Goal: Task Accomplishment & Management: Complete application form

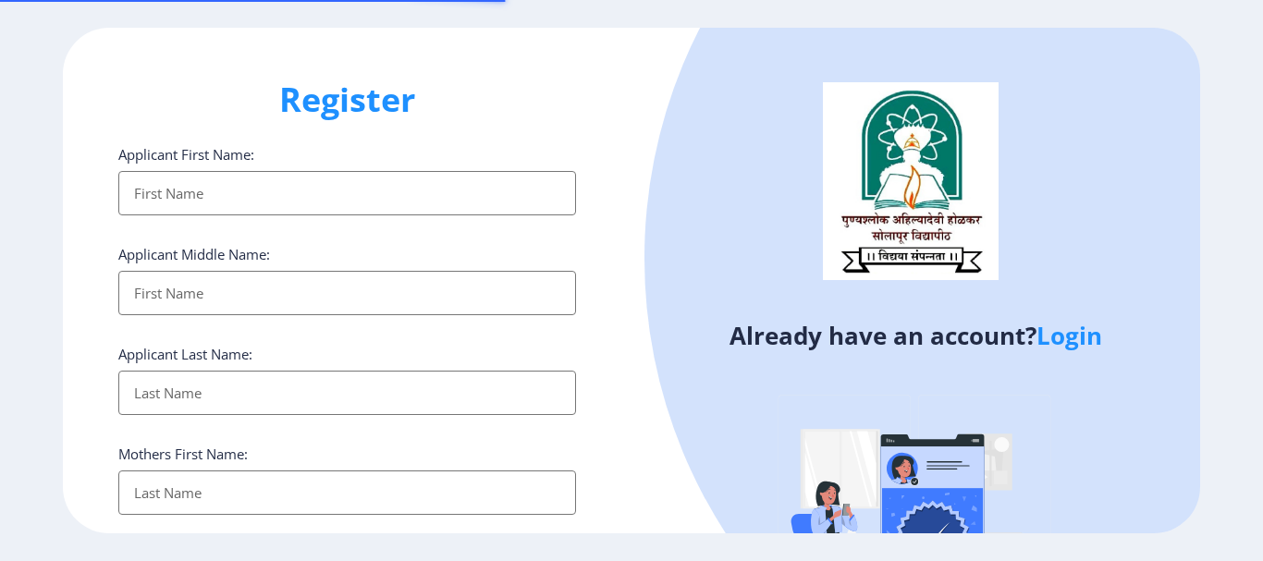
select select
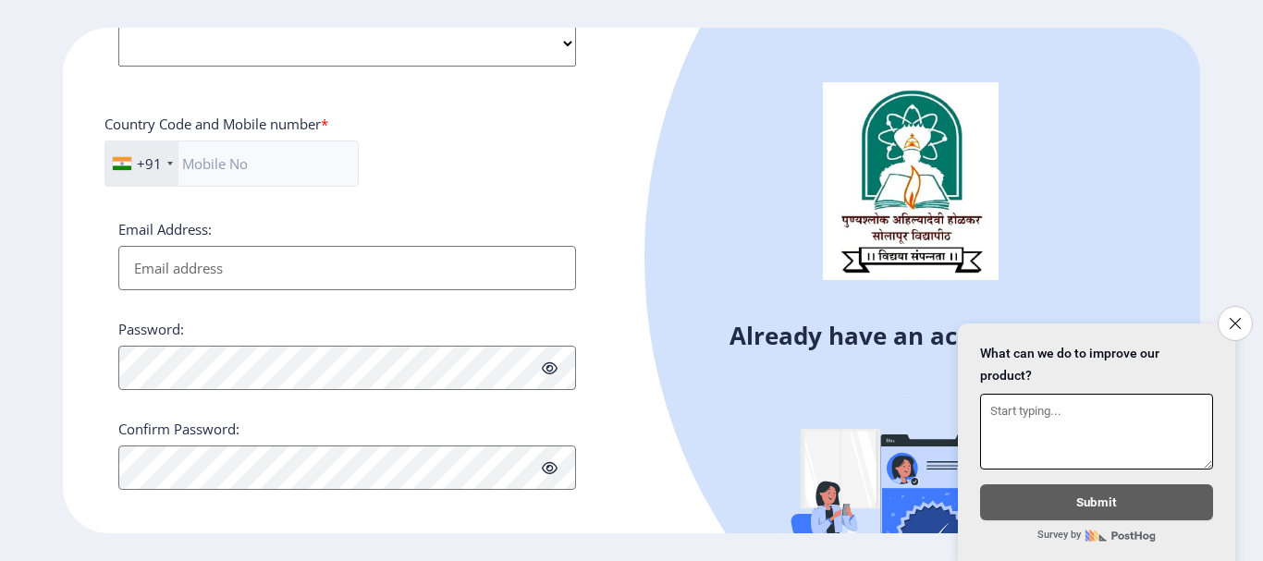
scroll to position [783, 0]
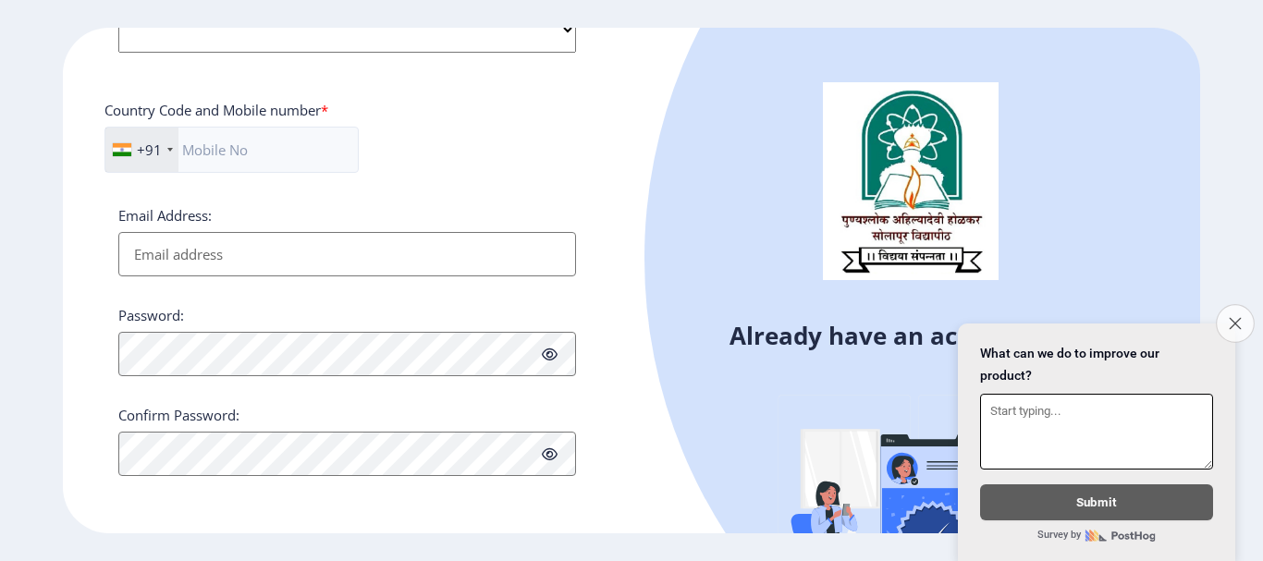
click at [1231, 321] on button "Close survey" at bounding box center [1235, 323] width 39 height 39
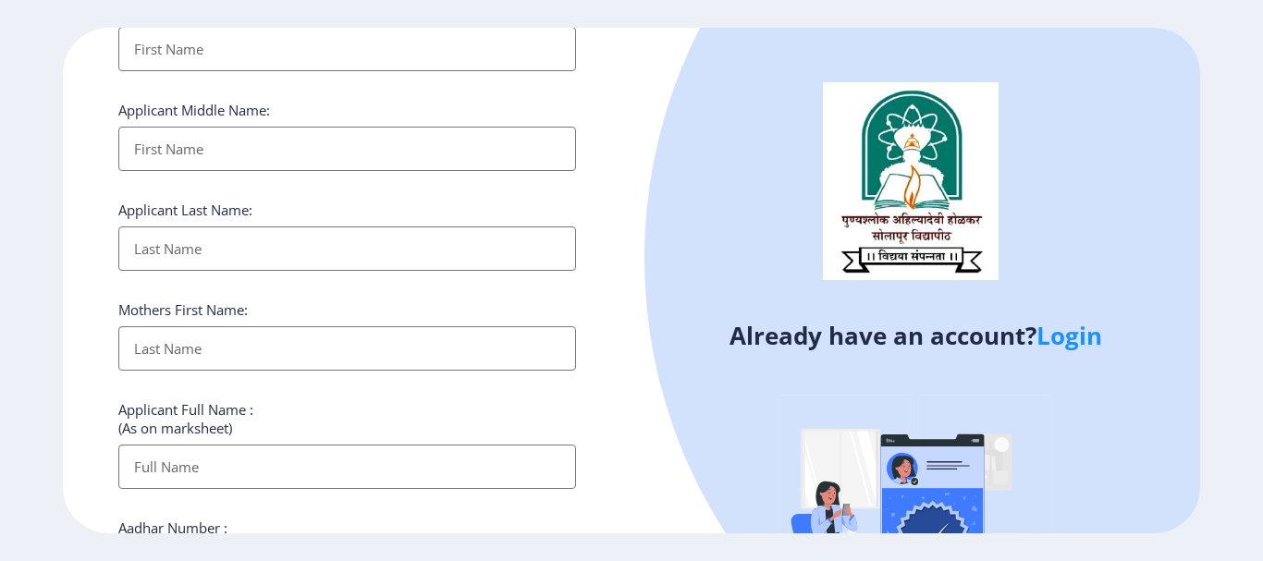
scroll to position [0, 0]
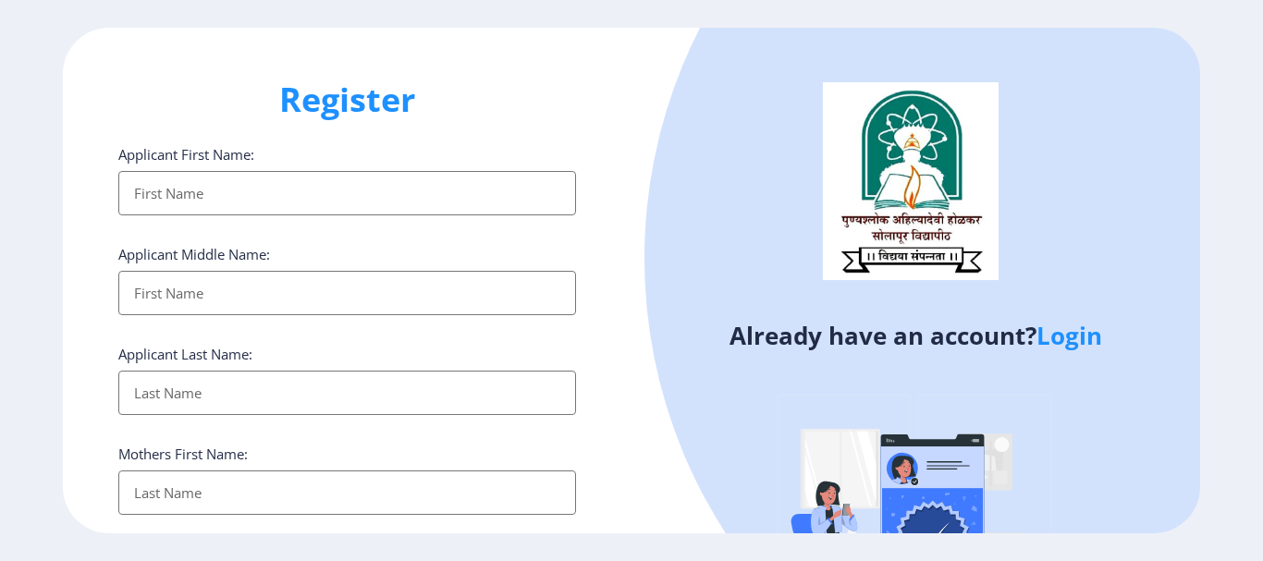
click at [178, 203] on input "Applicant First Name:" at bounding box center [347, 193] width 458 height 44
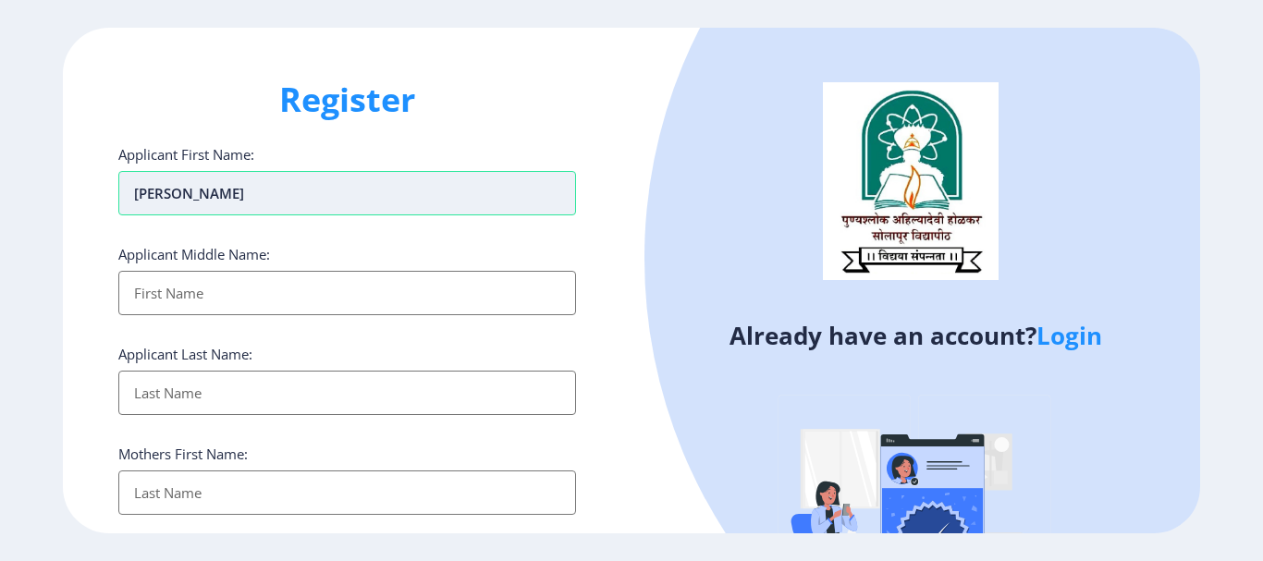
click at [182, 191] on input "[PERSON_NAME]" at bounding box center [347, 193] width 458 height 44
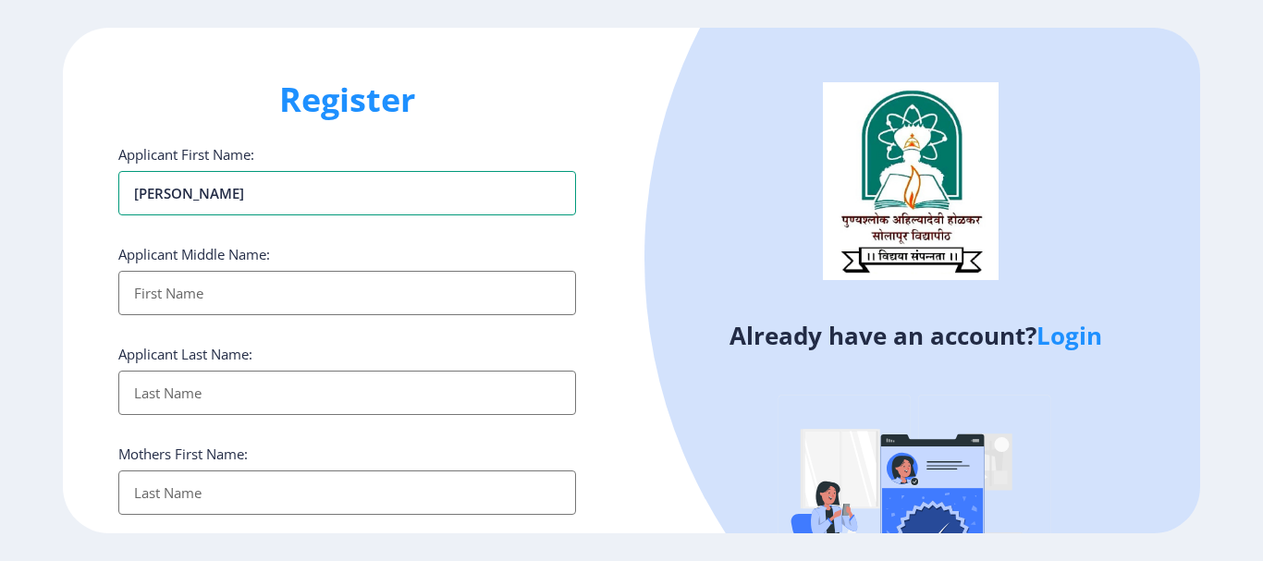
type input "[PERSON_NAME]"
click at [216, 300] on input "Applicant First Name:" at bounding box center [347, 293] width 458 height 44
type input "[PERSON_NAME]"
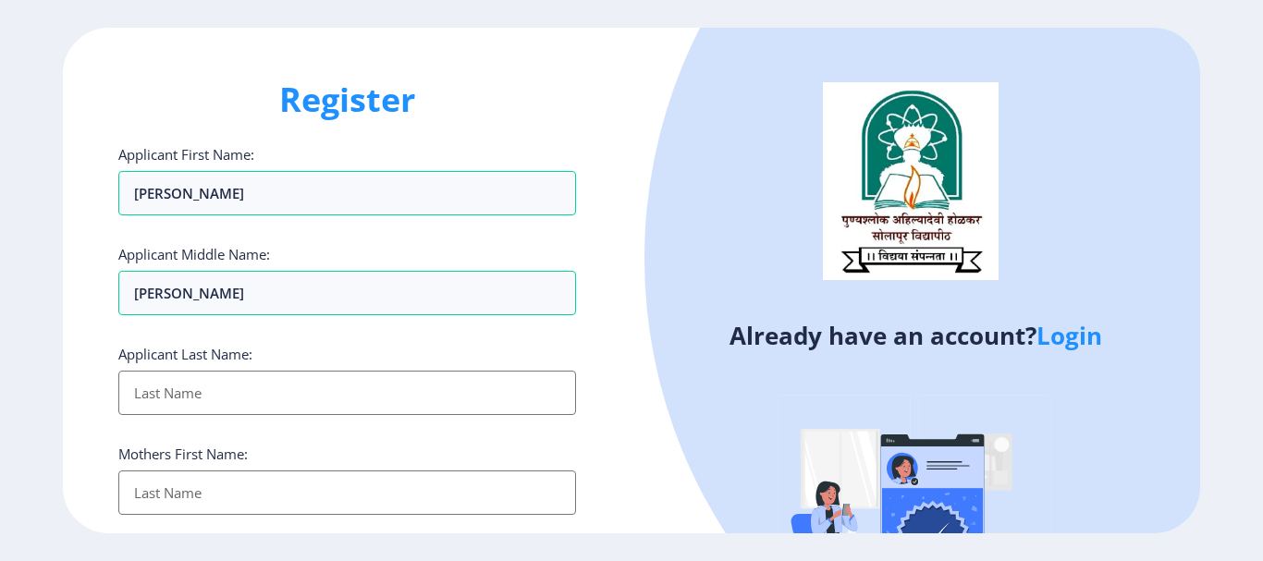
click at [228, 376] on input "Applicant First Name:" at bounding box center [347, 393] width 458 height 44
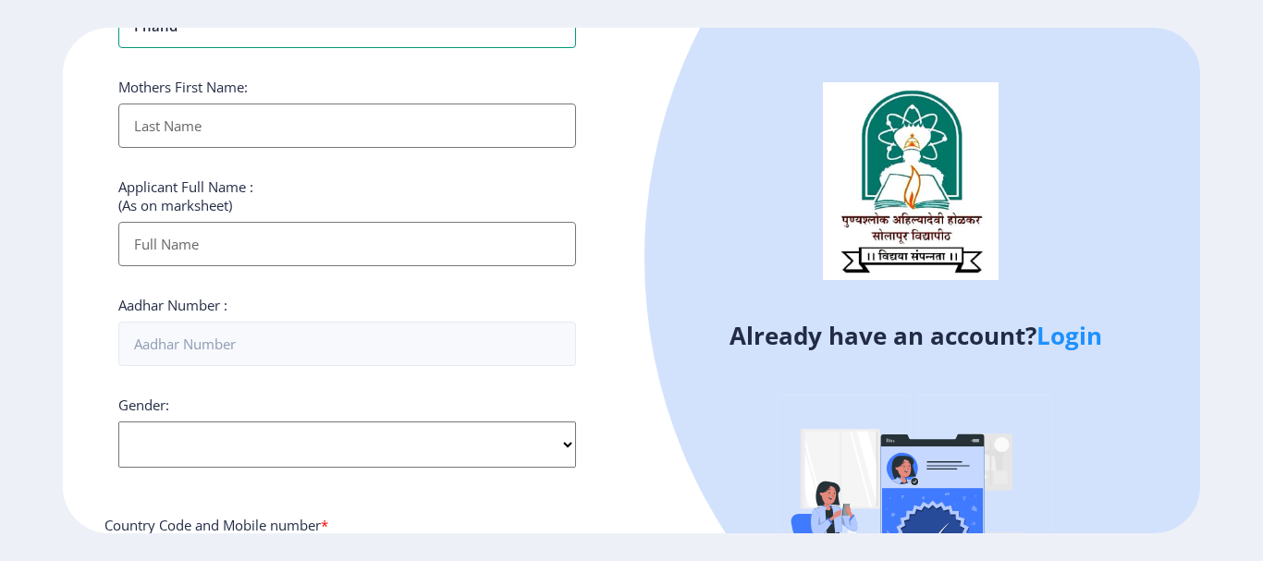
scroll to position [370, 0]
type input "Phand"
click at [208, 122] on input "Applicant First Name:" at bounding box center [347, 123] width 458 height 44
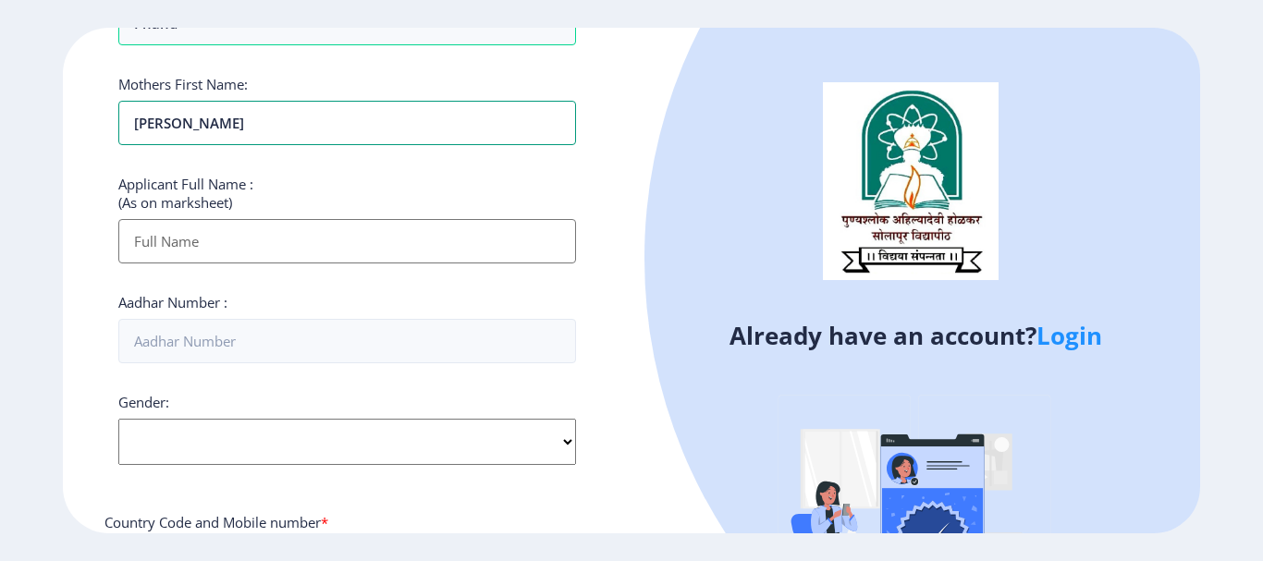
type input "[PERSON_NAME]"
click at [166, 241] on input "Applicant First Name:" at bounding box center [347, 241] width 458 height 44
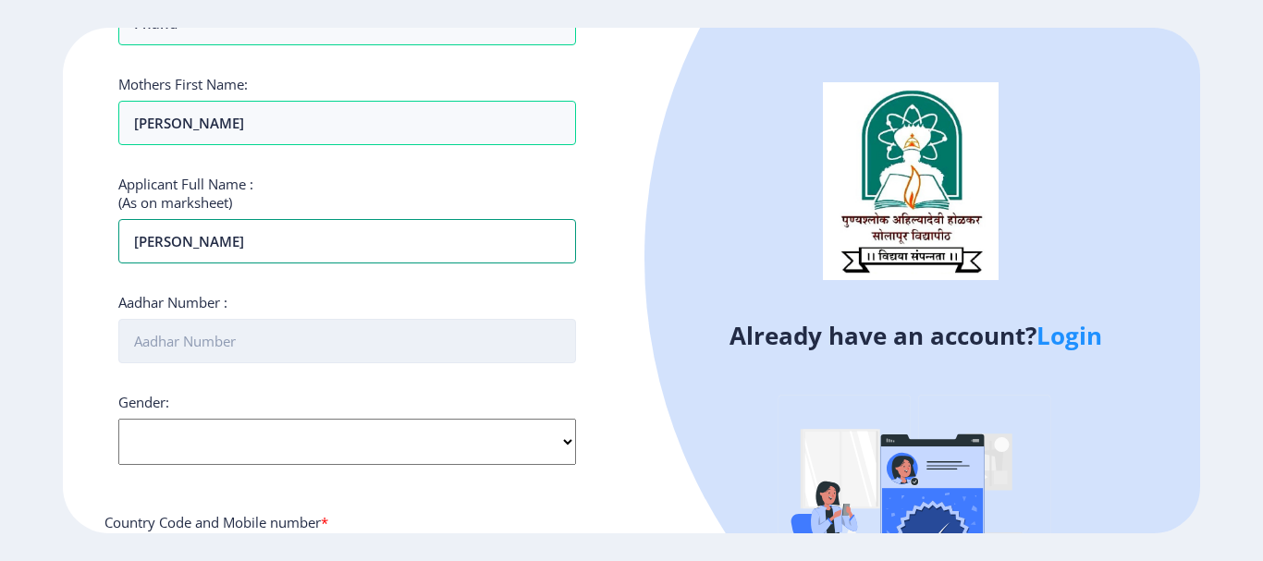
type input "[PERSON_NAME]"
click at [196, 350] on input "Aadhar Number :" at bounding box center [347, 341] width 458 height 44
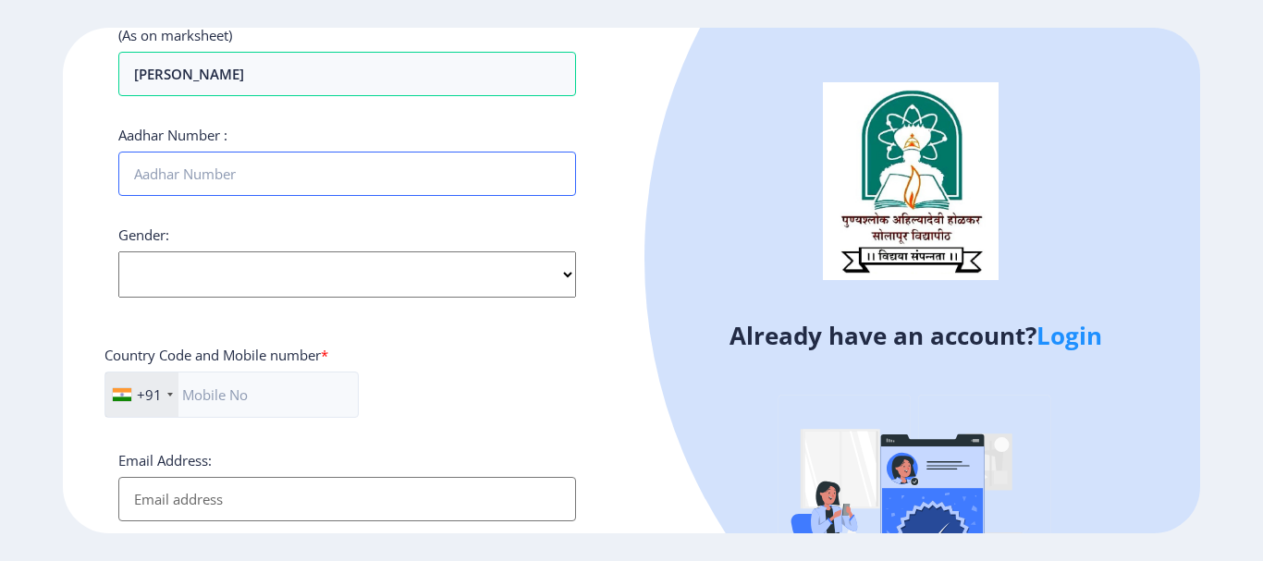
scroll to position [555, 0]
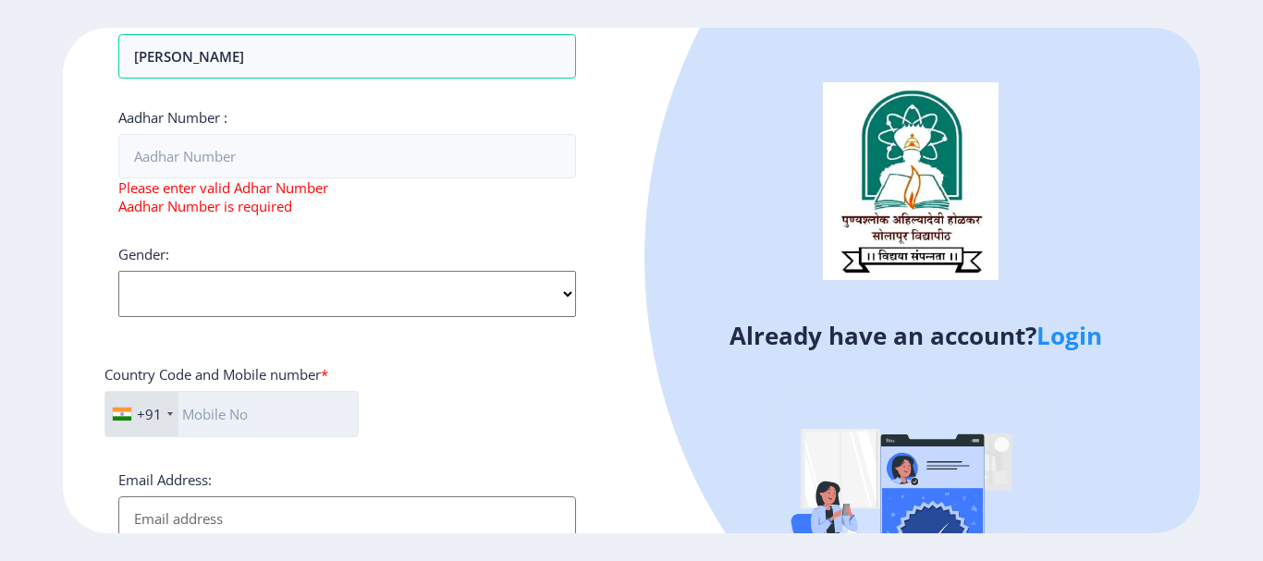
click at [200, 369] on div "Applicant First Name: [PERSON_NAME] Applicant Middle Name: [PERSON_NAME] Applic…" at bounding box center [347, 165] width 458 height 1151
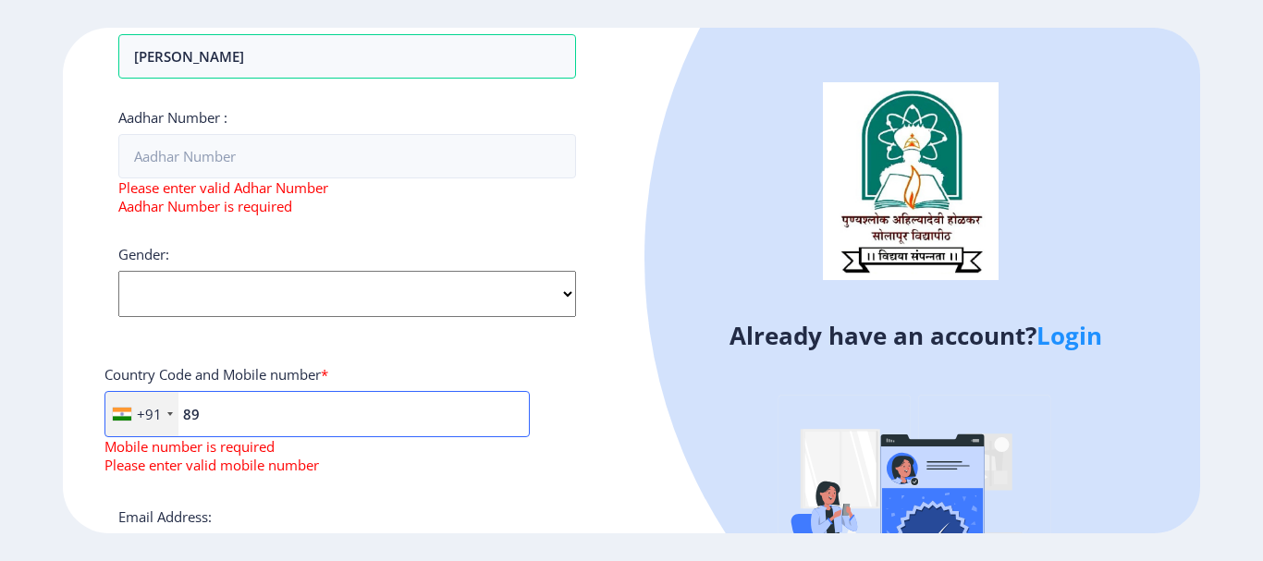
type input "8"
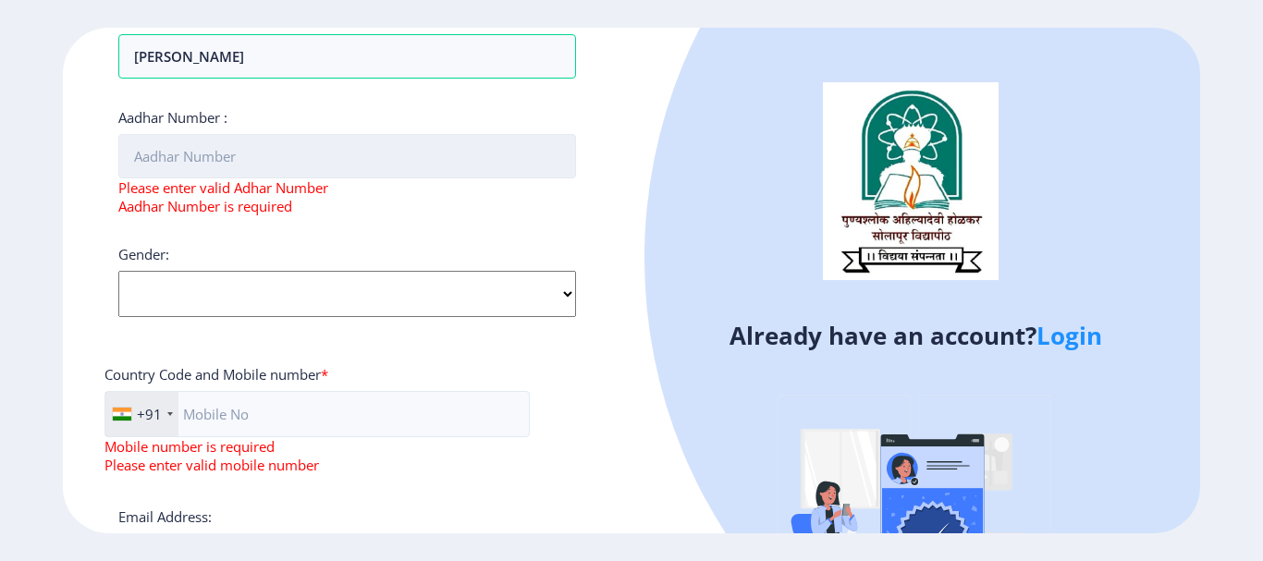
click at [158, 159] on input "Aadhar Number :" at bounding box center [347, 156] width 458 height 44
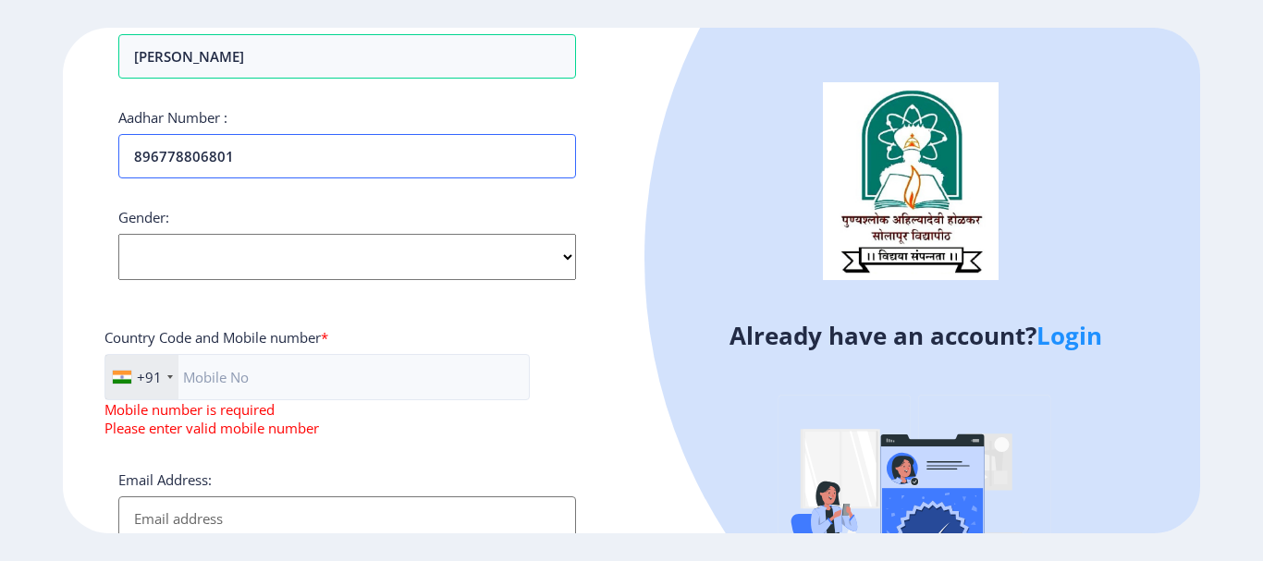
type input "896778806801"
click at [198, 241] on select "Select Gender [DEMOGRAPHIC_DATA] [DEMOGRAPHIC_DATA] Other" at bounding box center [347, 257] width 458 height 46
select select "[DEMOGRAPHIC_DATA]"
click at [118, 234] on select "Select Gender [DEMOGRAPHIC_DATA] [DEMOGRAPHIC_DATA] Other" at bounding box center [347, 257] width 458 height 46
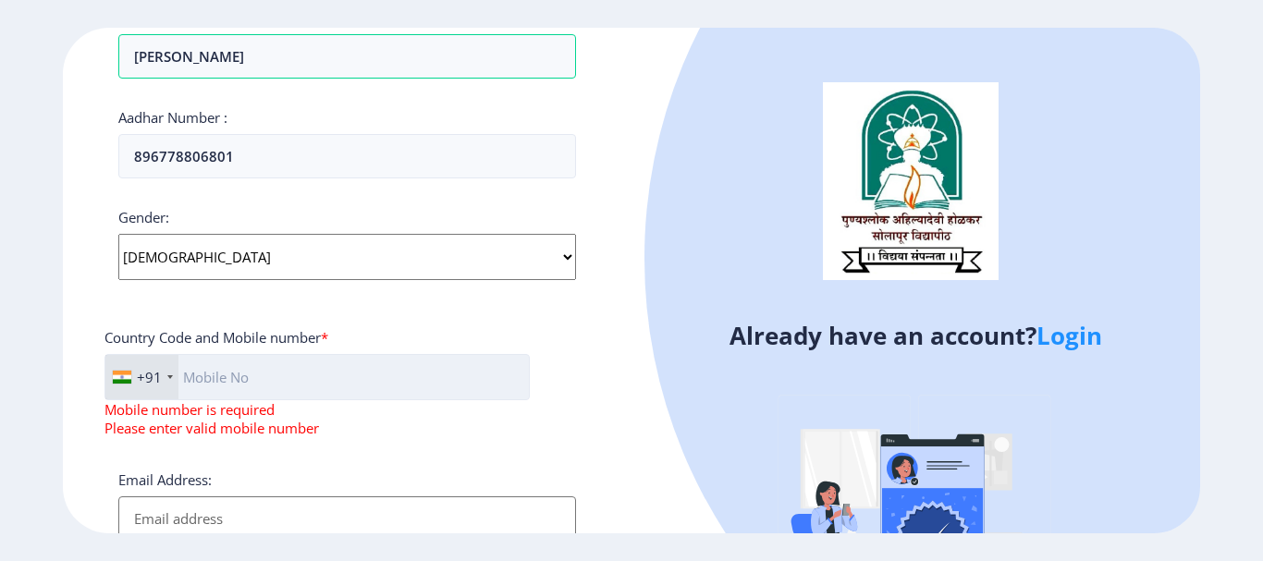
click at [212, 377] on input "text" at bounding box center [317, 377] width 425 height 46
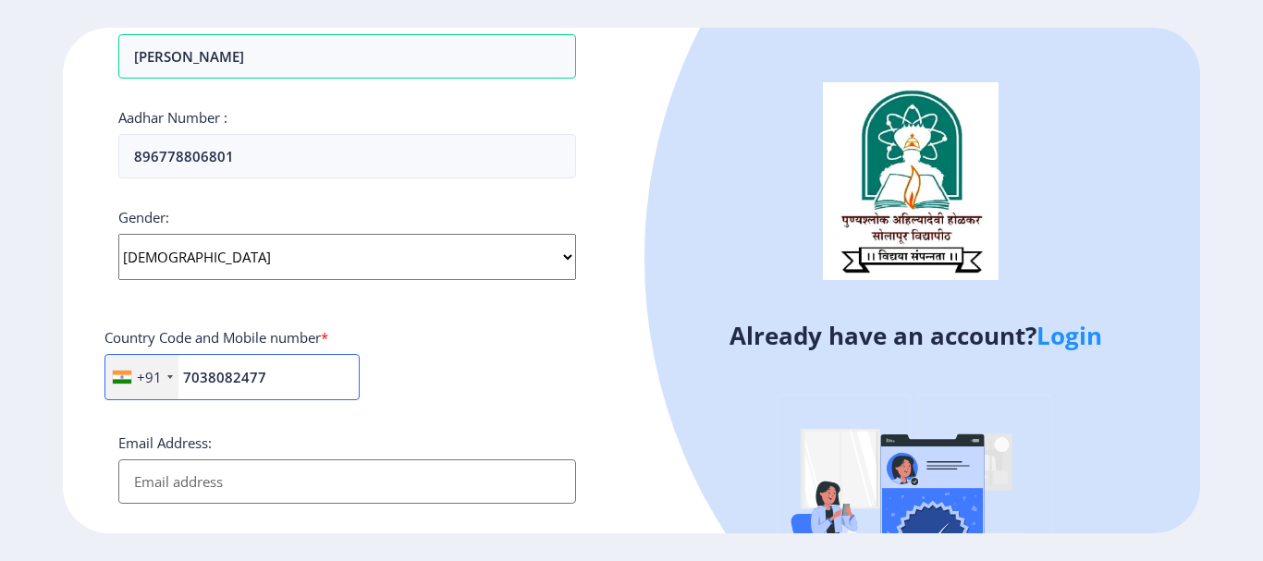
type input "7038082477"
click at [176, 484] on input "Email Address:" at bounding box center [347, 482] width 458 height 44
type input "G"
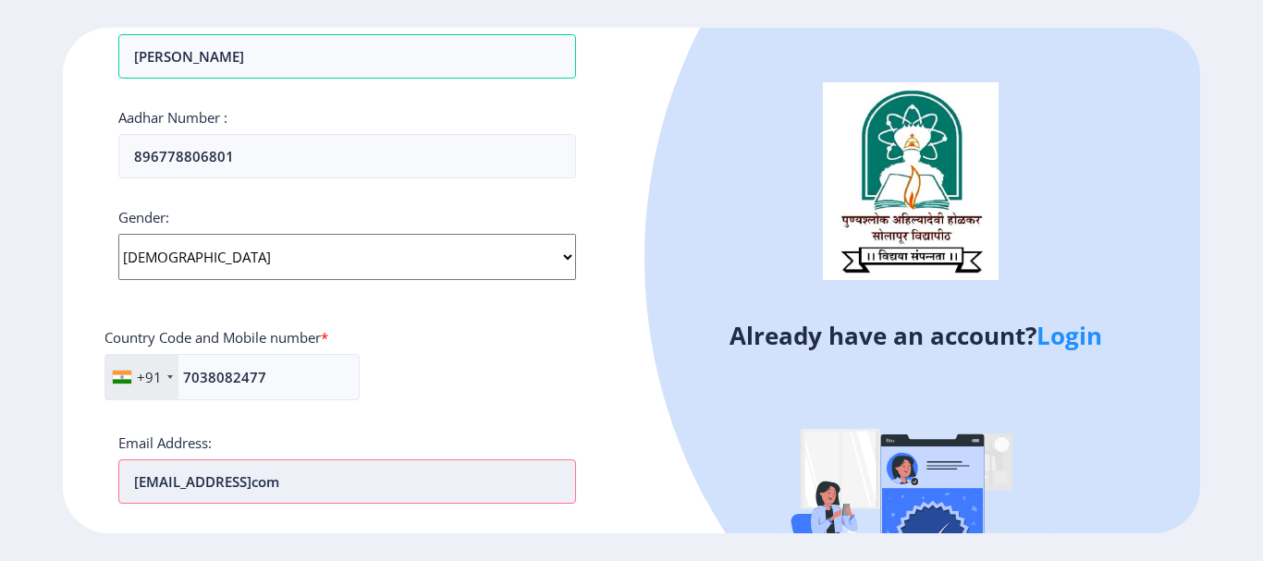
click at [293, 477] on input "[EMAIL_ADDRESS]com" at bounding box center [347, 482] width 458 height 44
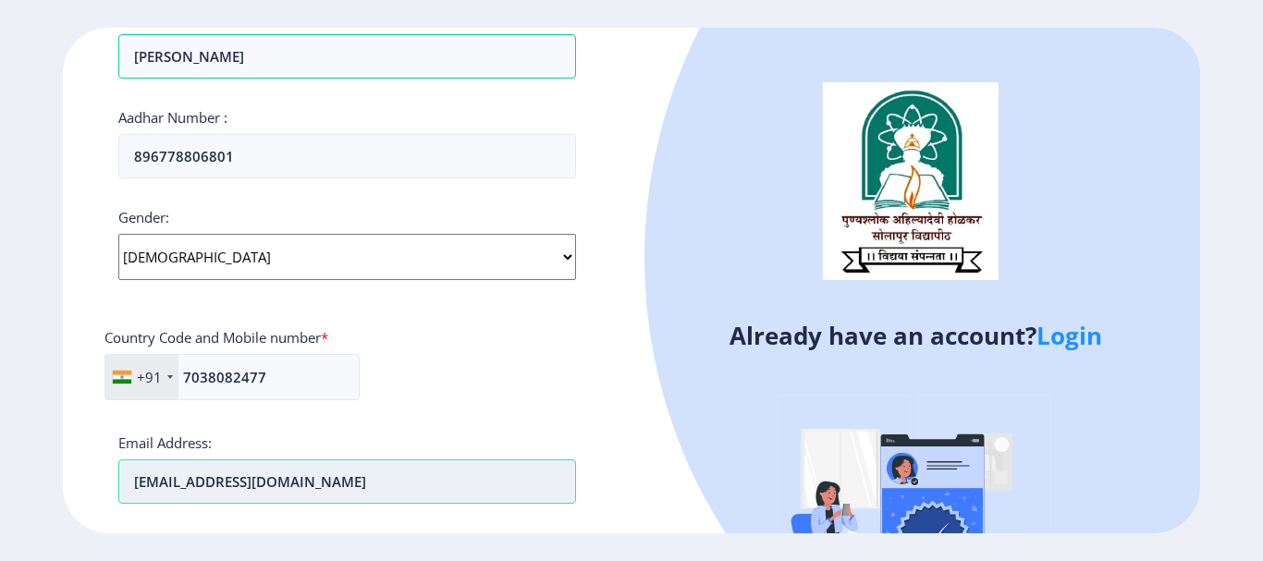
click at [333, 491] on input "[EMAIL_ADDRESS][DOMAIN_NAME]" at bounding box center [347, 482] width 458 height 44
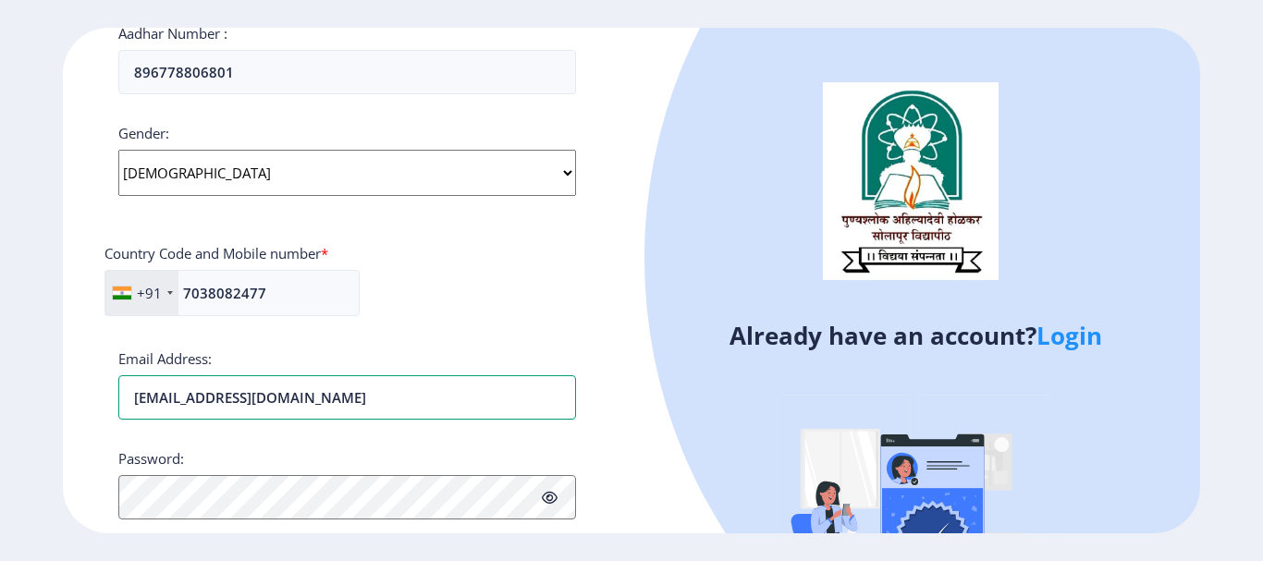
scroll to position [783, 0]
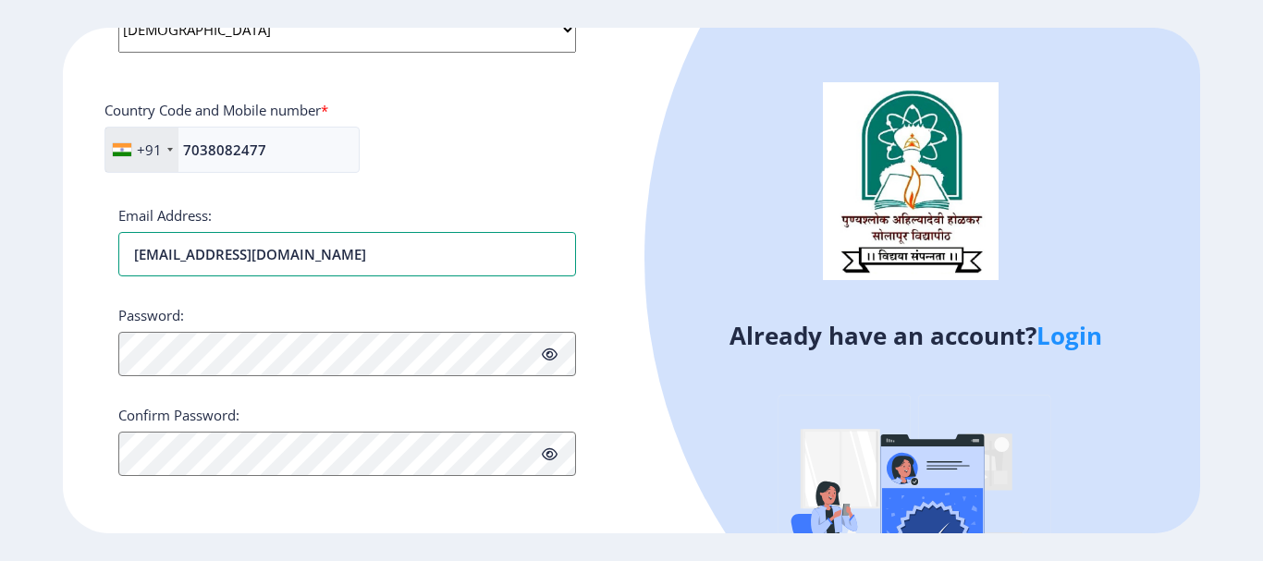
type input "[EMAIL_ADDRESS][DOMAIN_NAME]"
click at [550, 358] on icon at bounding box center [550, 355] width 16 height 14
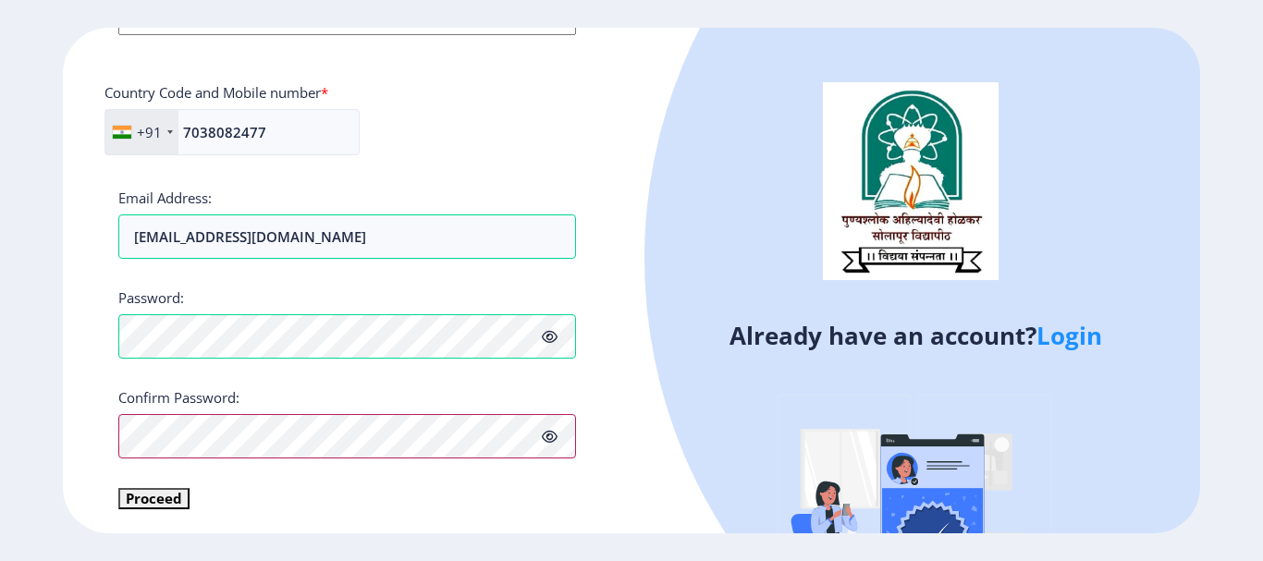
scroll to position [804, 0]
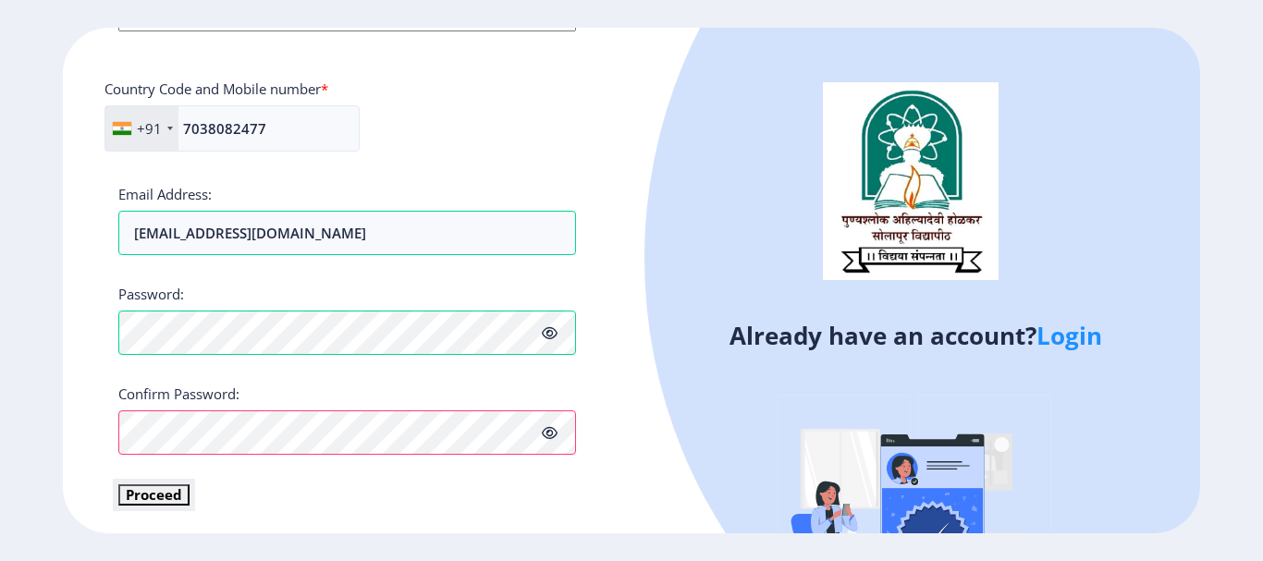
click at [142, 490] on button "Proceed" at bounding box center [153, 495] width 71 height 21
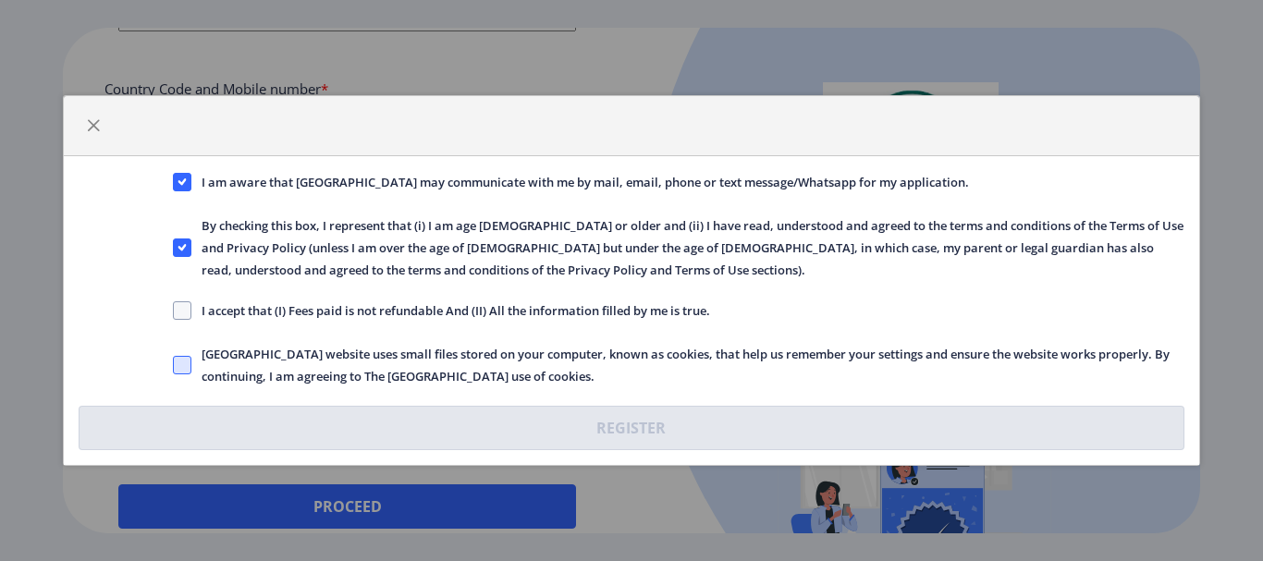
click at [183, 367] on span at bounding box center [182, 365] width 18 height 18
click at [174, 366] on input "[GEOGRAPHIC_DATA] website uses small files stored on your computer, known as co…" at bounding box center [173, 365] width 1 height 1
checkbox input "true"
click at [176, 302] on span at bounding box center [182, 311] width 18 height 18
click at [174, 311] on input "I accept that (I) Fees paid is not refundable And (II) All the information fill…" at bounding box center [173, 311] width 1 height 1
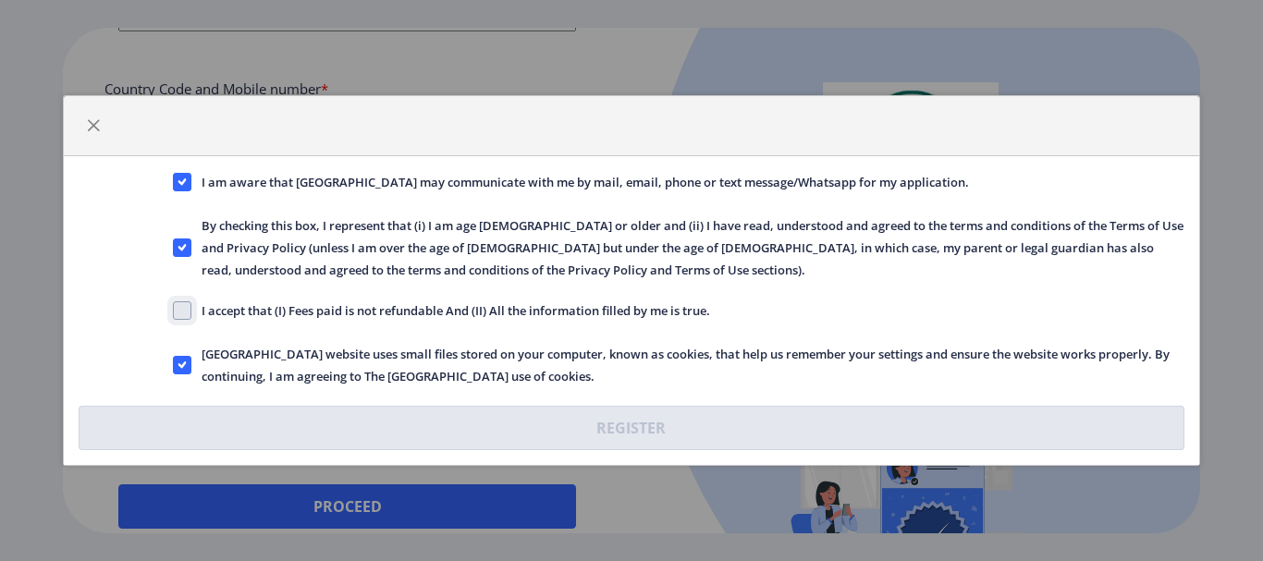
checkbox input "true"
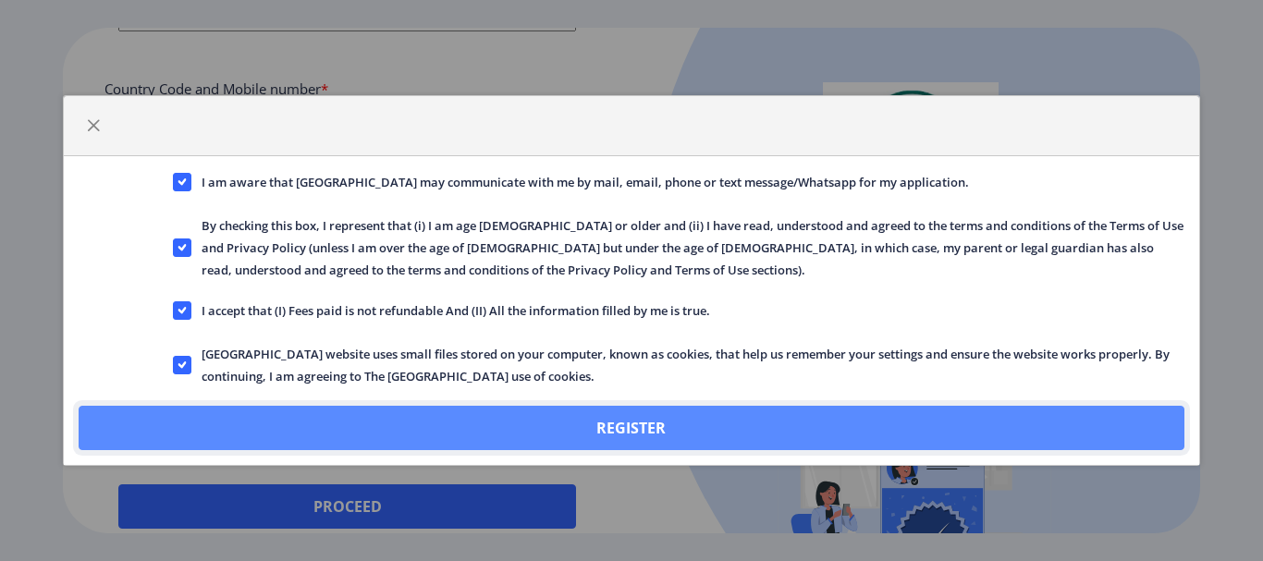
click at [675, 437] on button "Register" at bounding box center [631, 428] width 1105 height 44
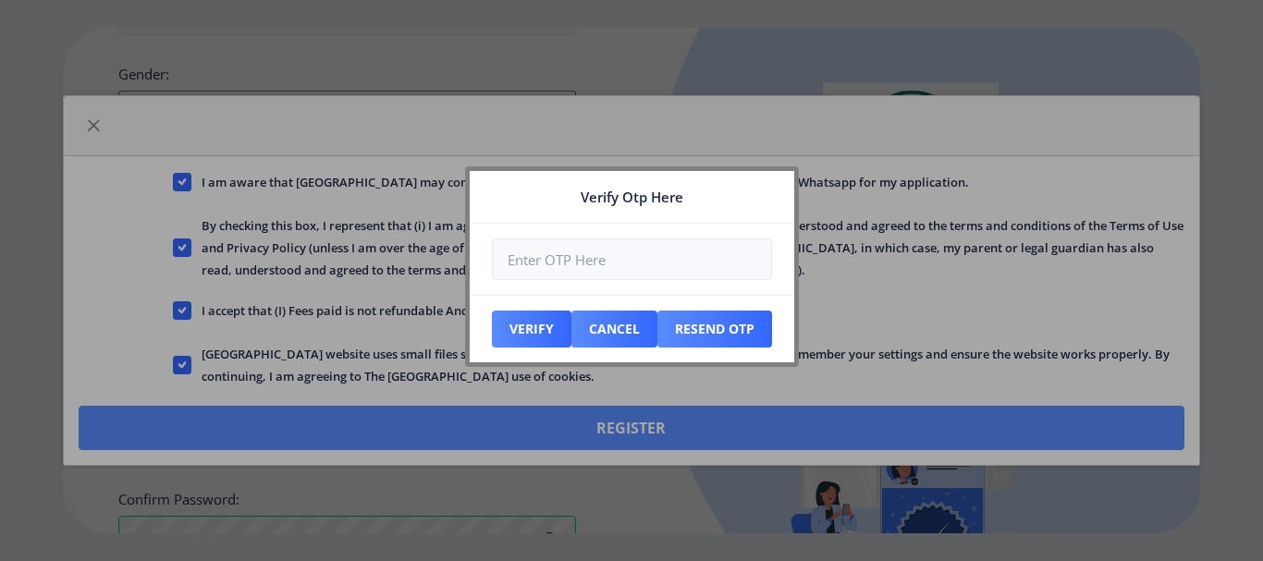
scroll to position [909, 0]
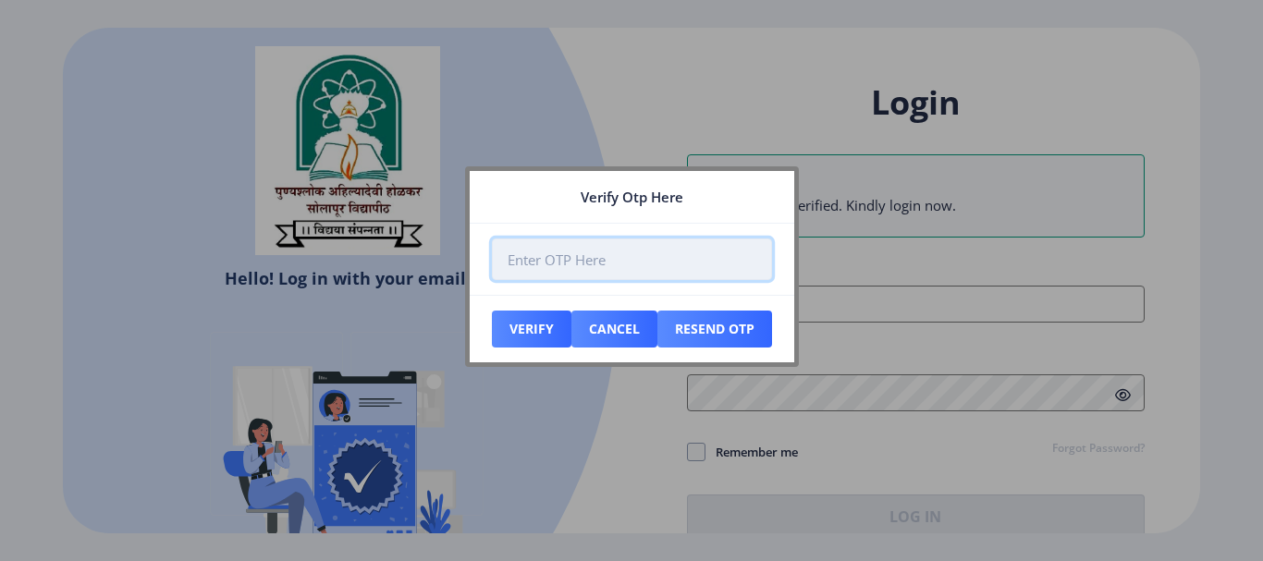
click at [568, 256] on input "number" at bounding box center [632, 260] width 280 height 42
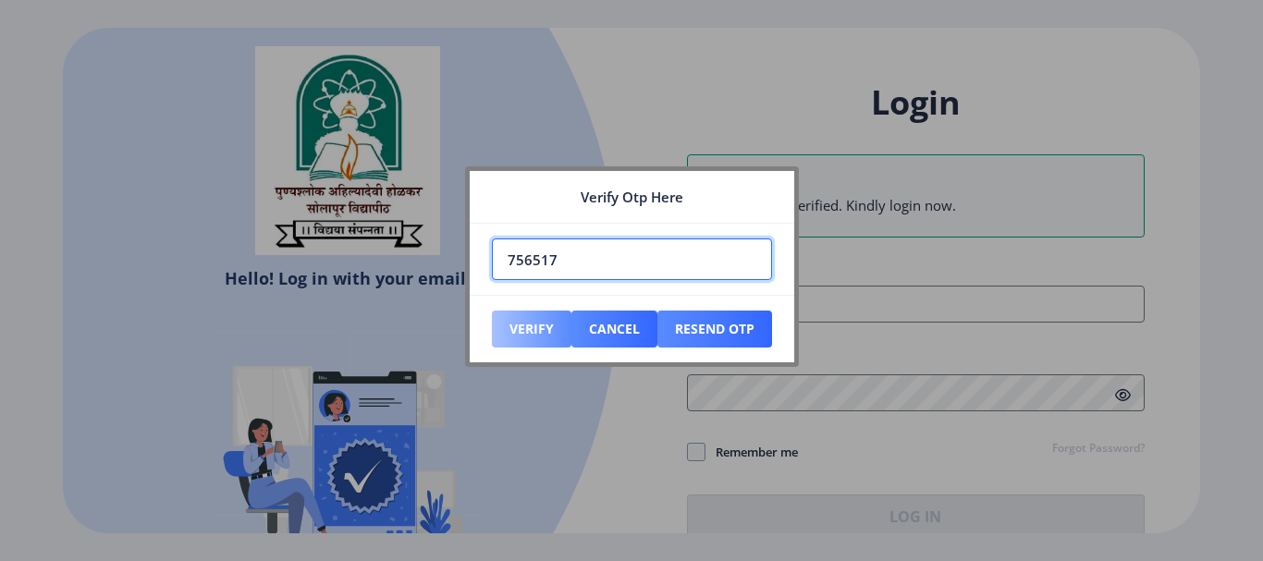
type input "756517"
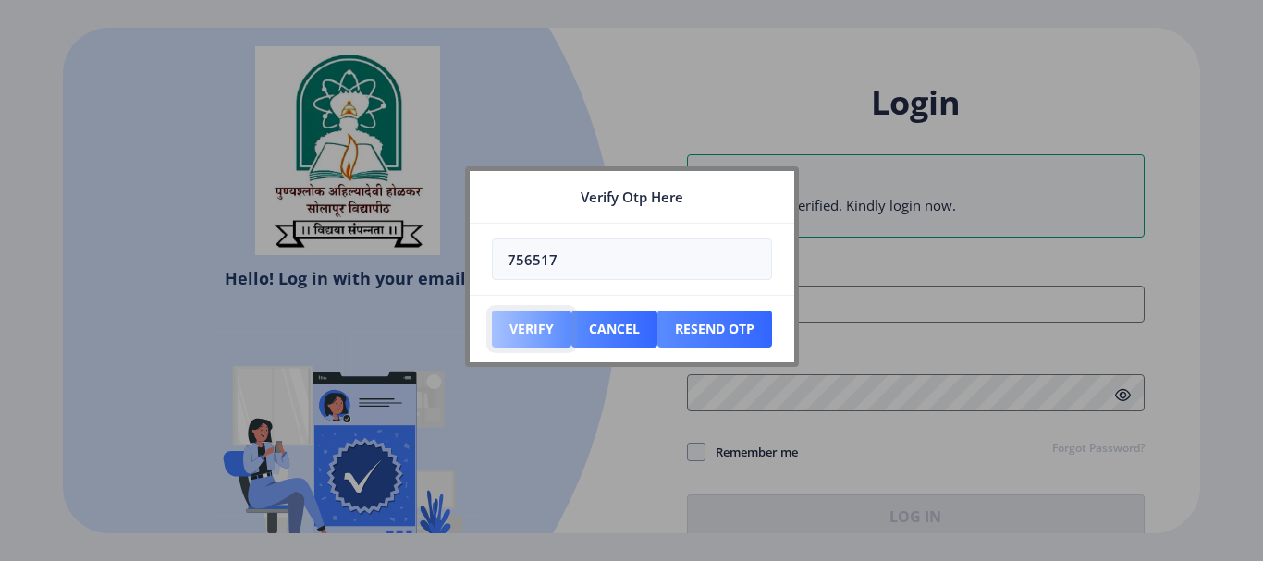
click at [527, 327] on button "Verify" at bounding box center [532, 329] width 80 height 37
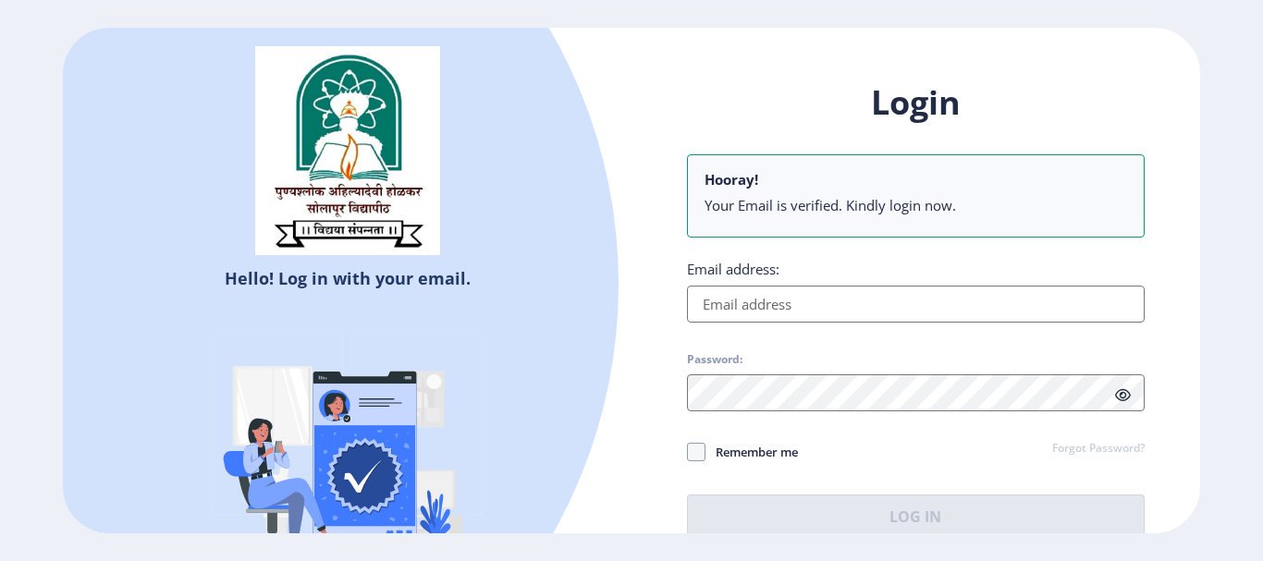
click at [768, 300] on input "Email address:" at bounding box center [916, 304] width 458 height 37
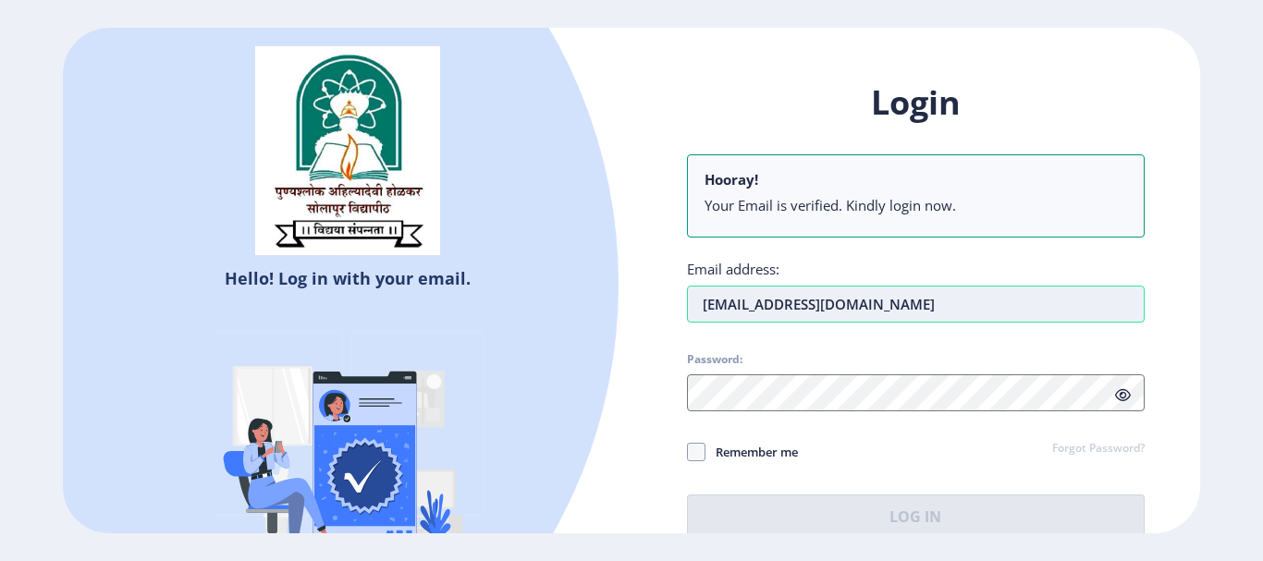
click at [858, 309] on input "[EMAIL_ADDRESS][DOMAIN_NAME]" at bounding box center [916, 304] width 458 height 37
click at [852, 306] on input "[EMAIL_ADDRESS][DOMAIN_NAME]" at bounding box center [916, 304] width 458 height 37
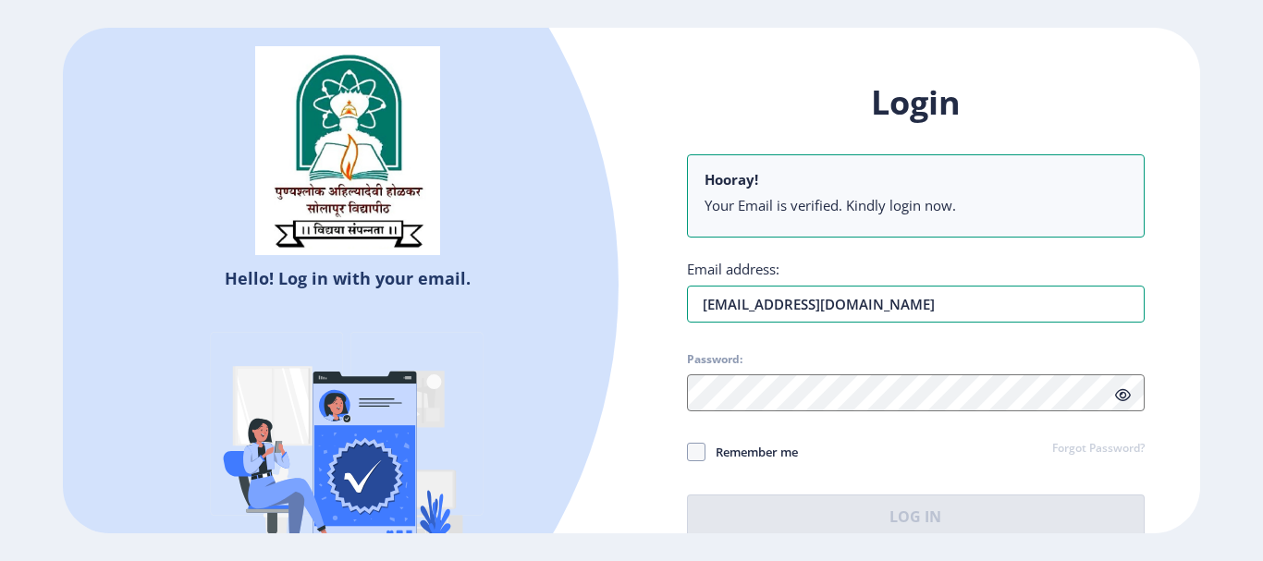
type input "[EMAIL_ADDRESS][DOMAIN_NAME]"
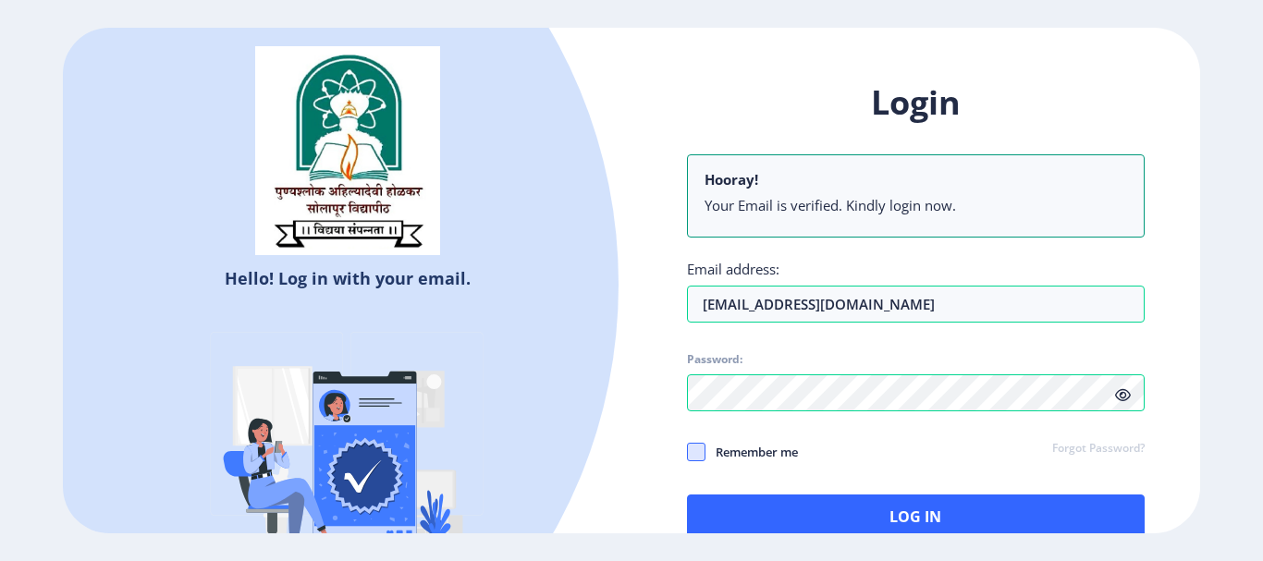
click at [699, 450] on span at bounding box center [696, 452] width 18 height 18
click at [688, 451] on input "Remember me" at bounding box center [687, 451] width 1 height 1
checkbox input "true"
click at [1125, 397] on icon at bounding box center [1123, 395] width 16 height 14
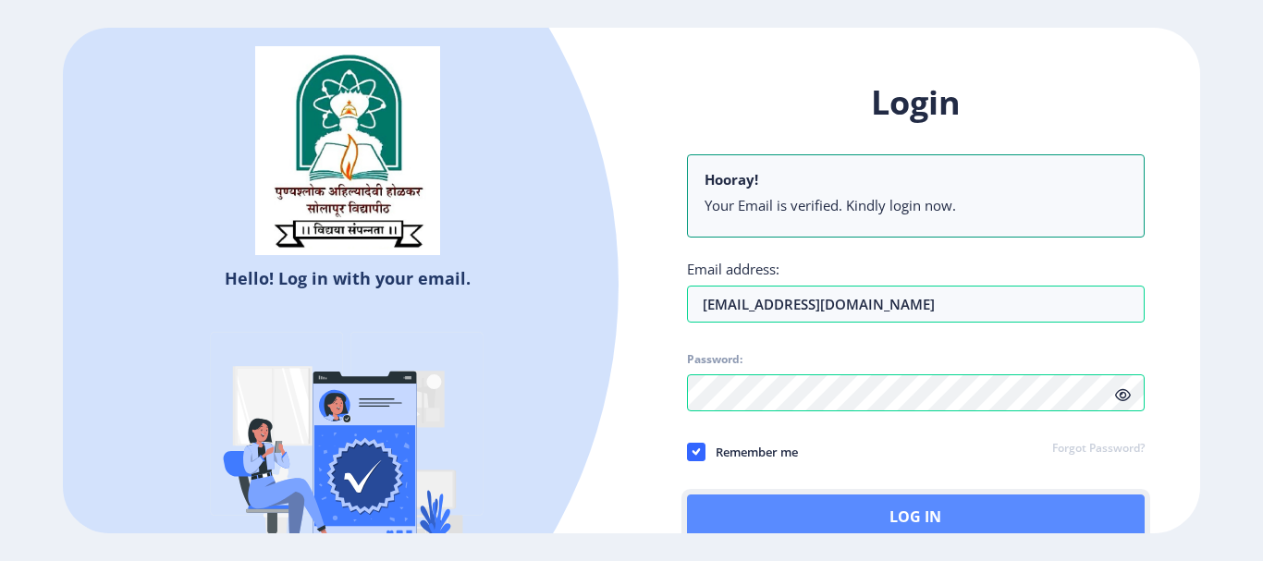
click at [980, 504] on button "Log In" at bounding box center [916, 517] width 458 height 44
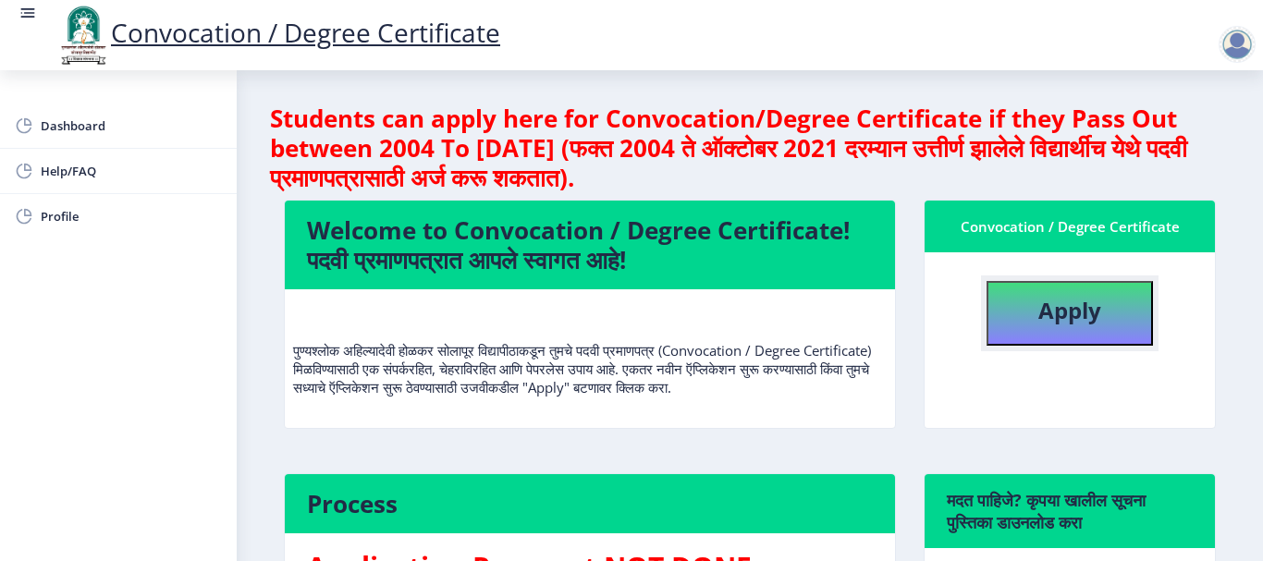
click at [1029, 311] on button "Apply" at bounding box center [1070, 313] width 166 height 65
select select
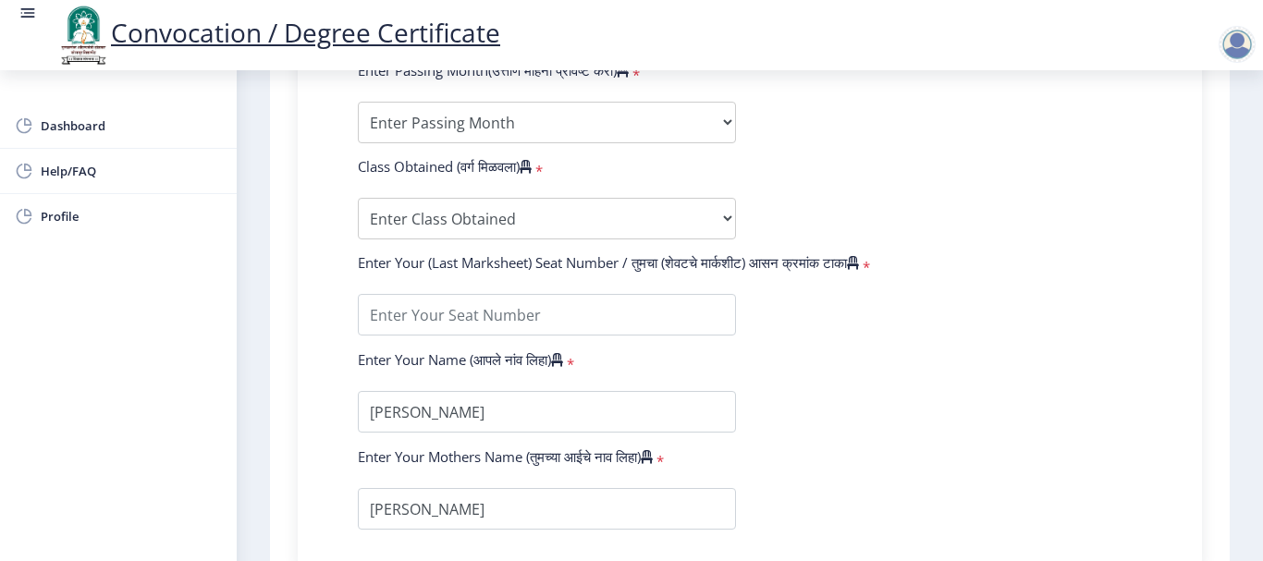
scroll to position [781, 0]
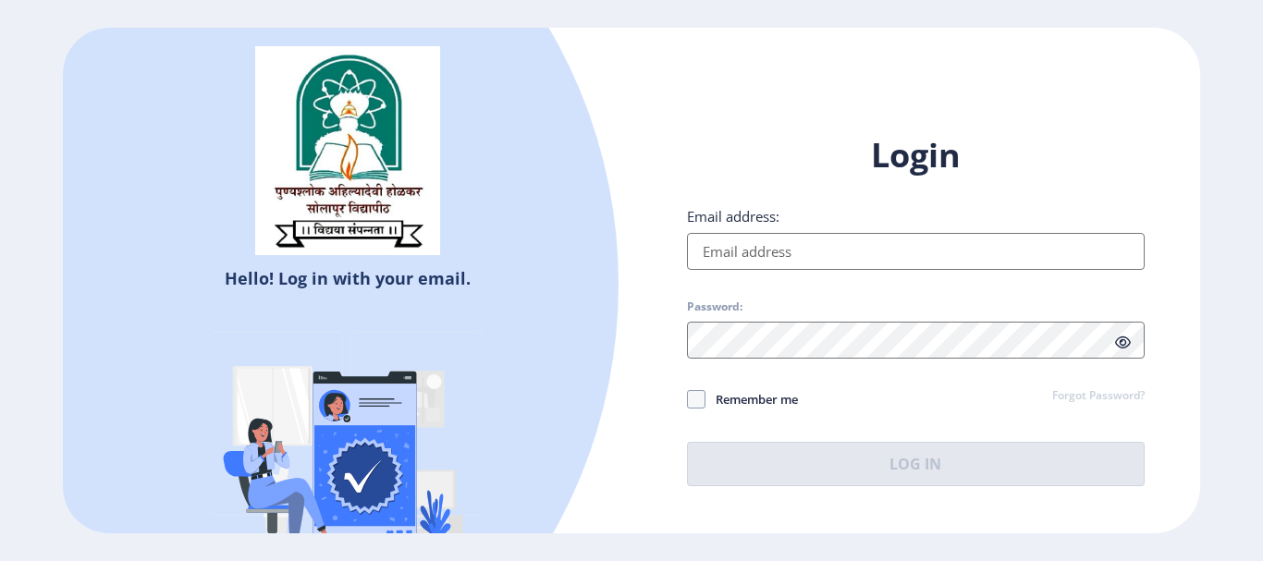
select select
